Goal: Find specific page/section: Find specific page/section

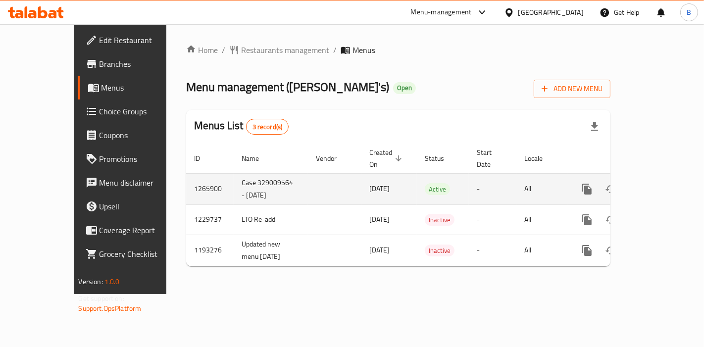
click at [663, 183] on icon "enhanced table" at bounding box center [658, 189] width 12 height 12
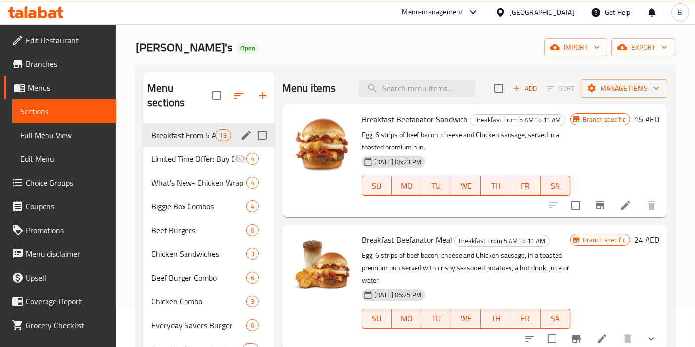
scroll to position [55, 0]
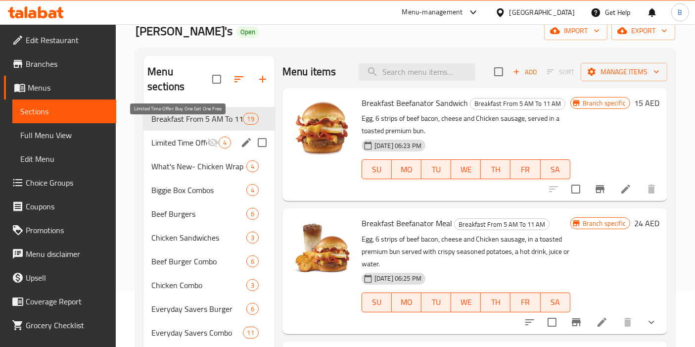
click at [185, 137] on span "Limited Time Offer: Buy One Get One Free" at bounding box center [178, 143] width 55 height 12
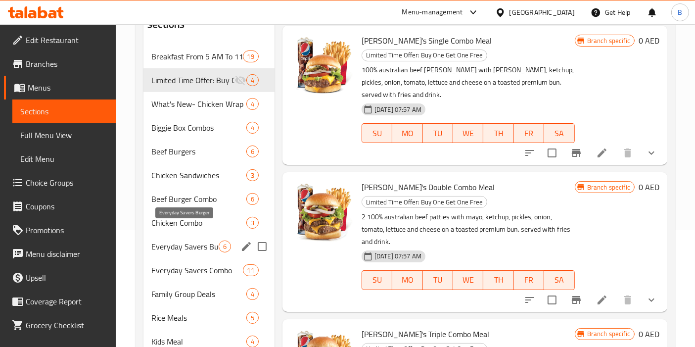
scroll to position [62, 0]
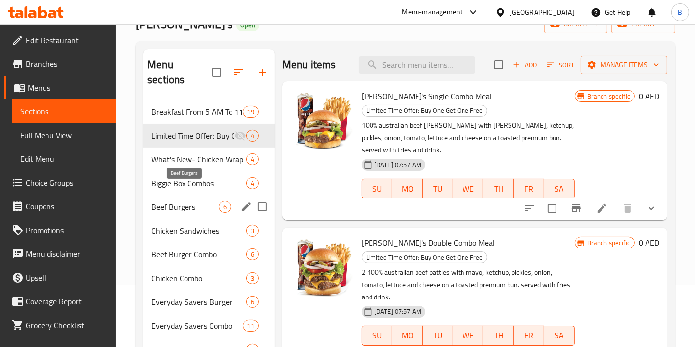
click at [191, 201] on span "Beef Burgers" at bounding box center [184, 207] width 67 height 12
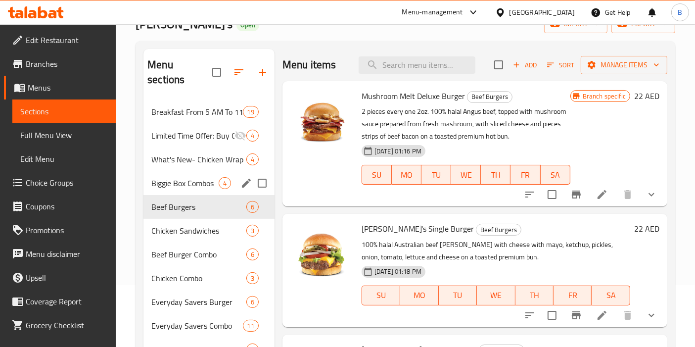
click at [195, 177] on span "Biggie Box Combos" at bounding box center [184, 183] width 67 height 12
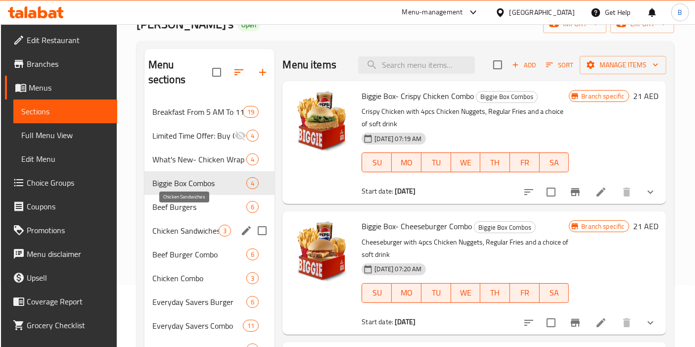
click at [195, 219] on div "Chicken Sandwiches 3" at bounding box center [210, 231] width 131 height 24
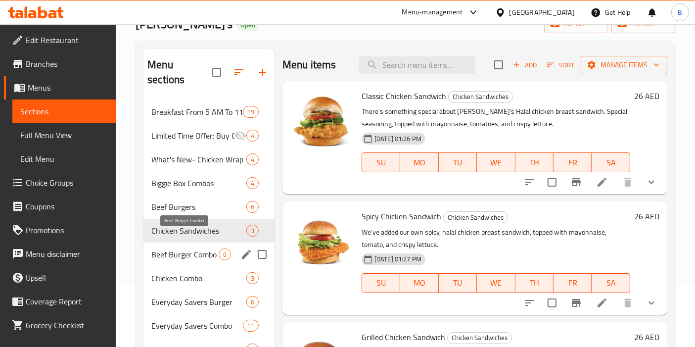
click at [195, 248] on span "Beef Burger Combo" at bounding box center [184, 254] width 67 height 12
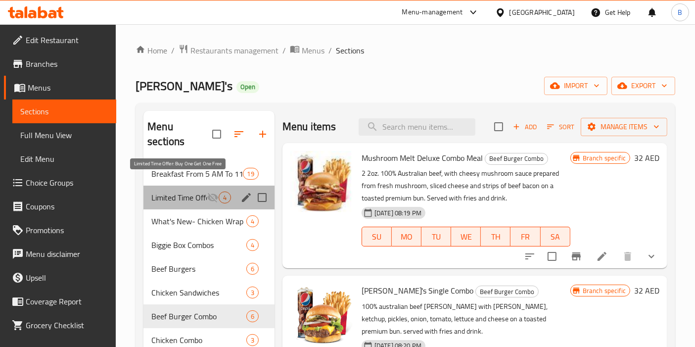
click at [179, 192] on span "Limited Time Offer: Buy One Get One Free" at bounding box center [178, 198] width 55 height 12
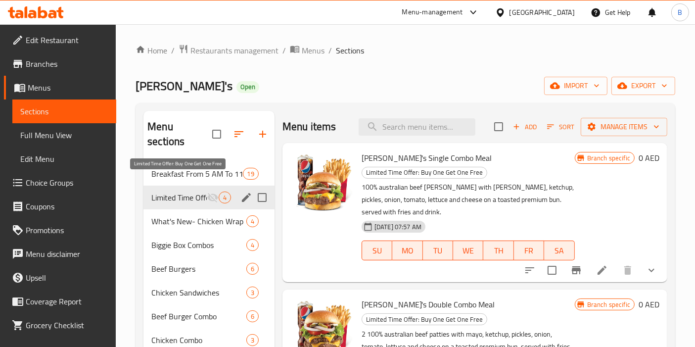
click at [188, 192] on span "Limited Time Offer: Buy One Get One Free" at bounding box center [178, 198] width 55 height 12
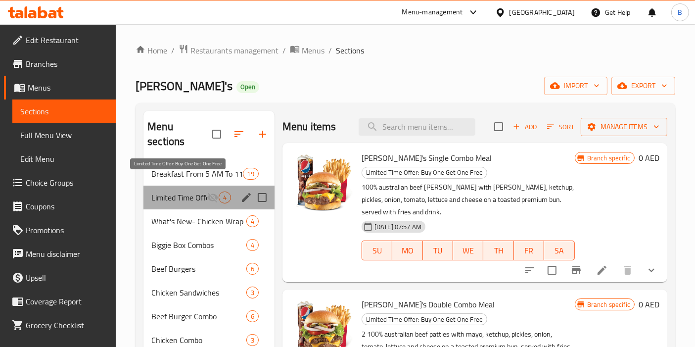
click at [198, 192] on span "Limited Time Offer: Buy One Get One Free" at bounding box center [178, 198] width 55 height 12
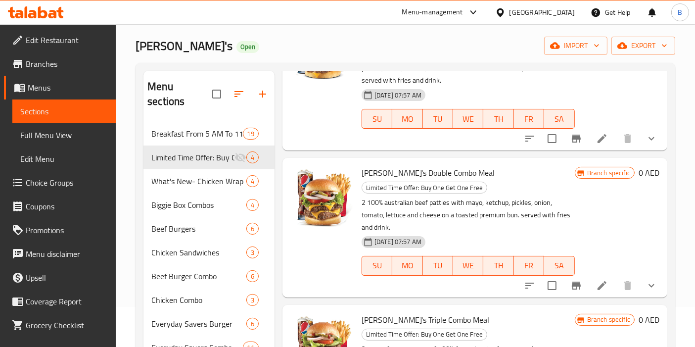
scroll to position [55, 0]
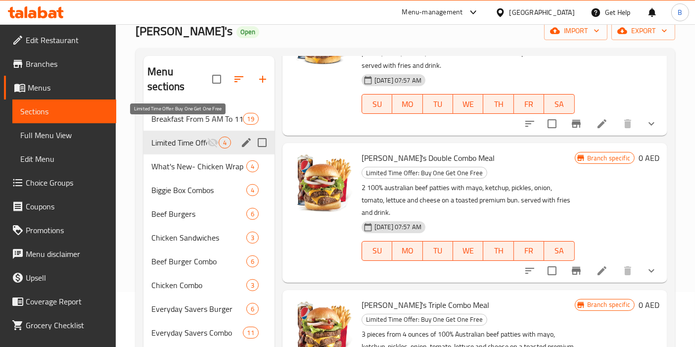
click at [190, 137] on span "Limited Time Offer: Buy One Get One Free" at bounding box center [178, 143] width 55 height 12
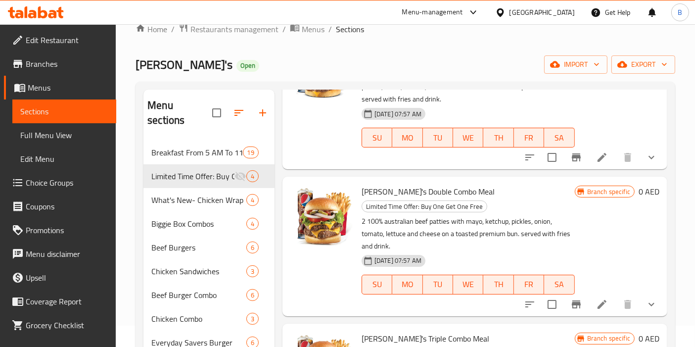
scroll to position [0, 0]
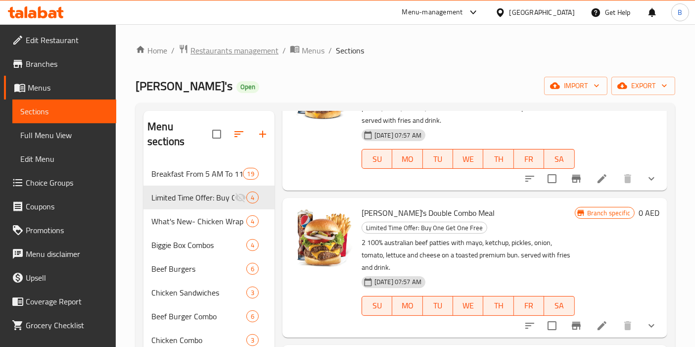
click at [239, 53] on span "Restaurants management" at bounding box center [235, 51] width 88 height 12
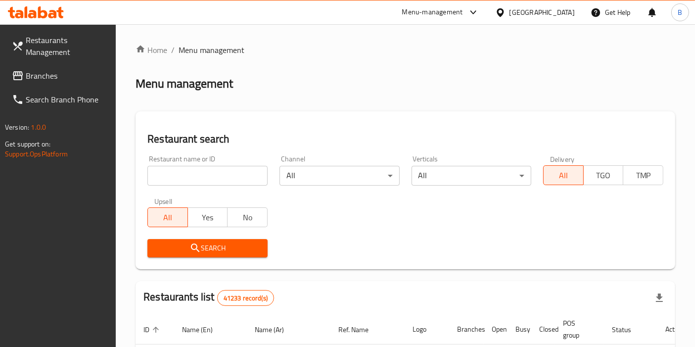
click at [194, 177] on input "search" at bounding box center [207, 176] width 120 height 20
type input "[PERSON_NAME]"
click button "Search" at bounding box center [207, 248] width 120 height 18
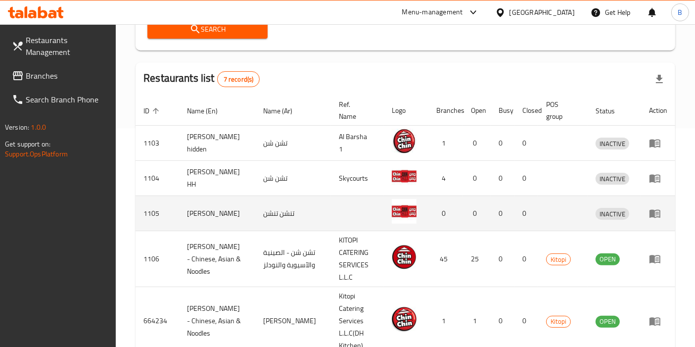
scroll to position [220, 0]
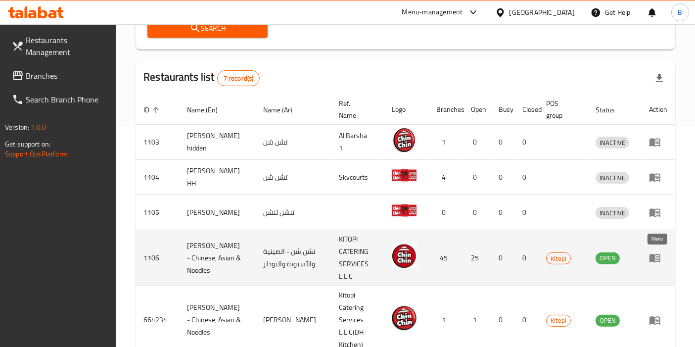
click at [654, 261] on icon "enhanced table" at bounding box center [655, 258] width 12 height 12
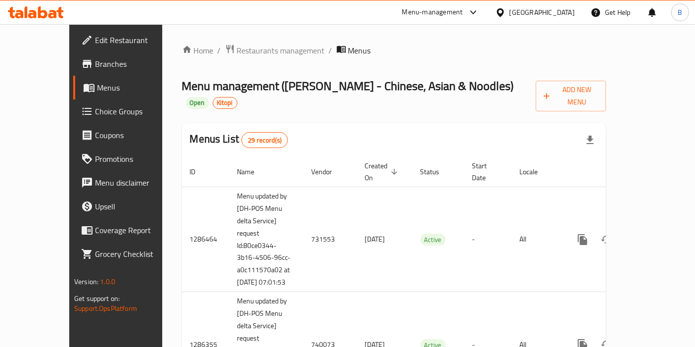
click at [95, 40] on span "Edit Restaurant" at bounding box center [136, 40] width 83 height 12
